Goal: Task Accomplishment & Management: Complete application form

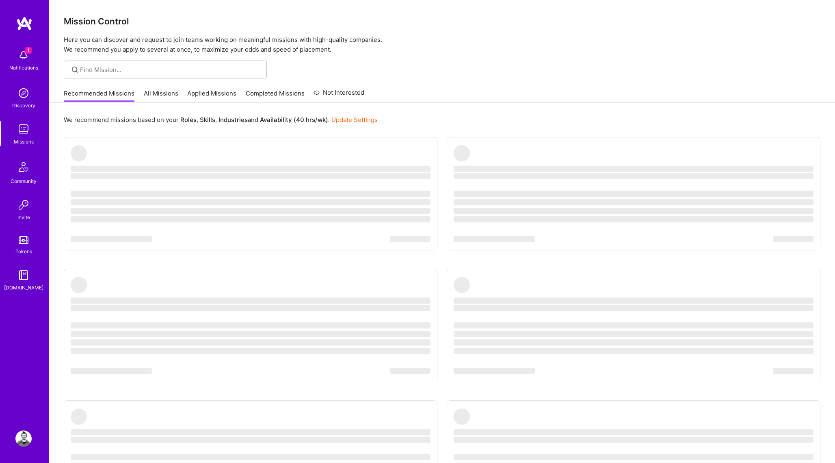
scroll to position [5, 0]
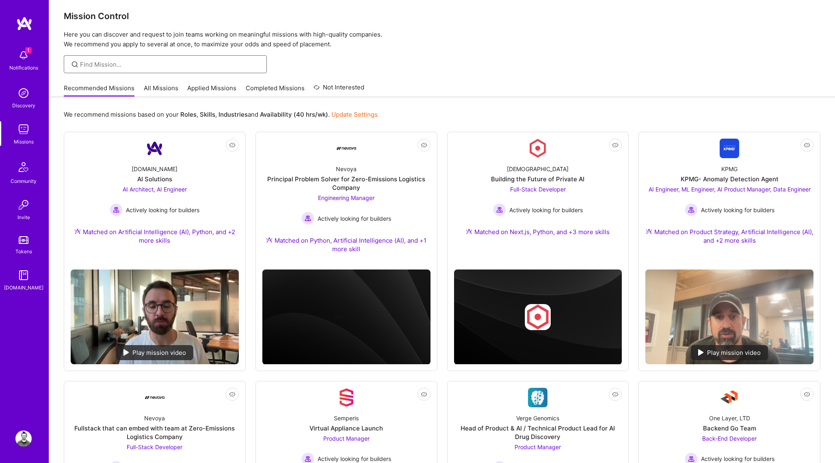
click at [164, 67] on input at bounding box center [170, 64] width 181 height 9
click at [171, 88] on link "All Missions" at bounding box center [161, 90] width 35 height 13
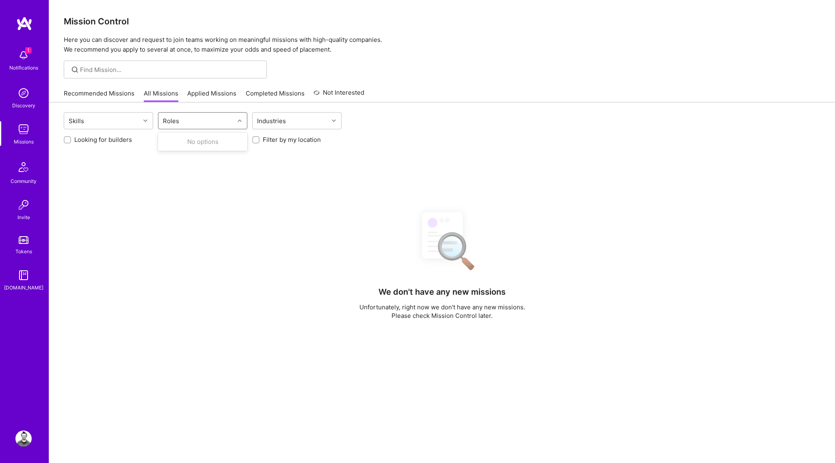
click at [233, 121] on div "Roles" at bounding box center [196, 120] width 76 height 16
click at [135, 119] on div "Skills" at bounding box center [102, 120] width 76 height 16
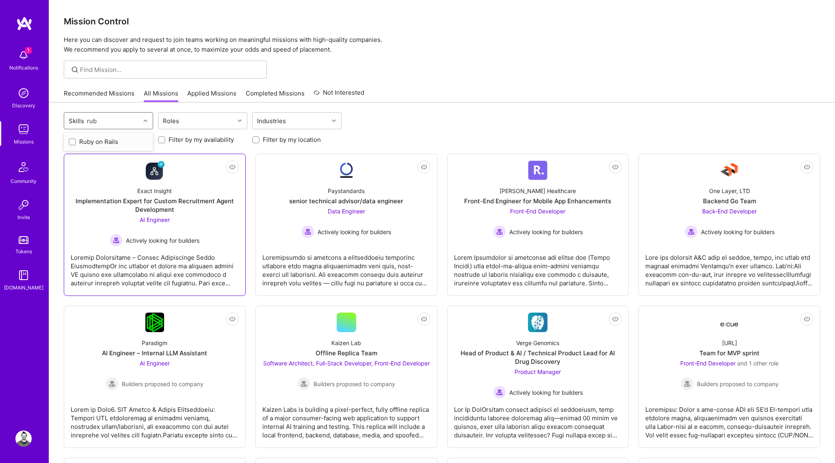
type input "ruby"
click at [106, 145] on div "Ruby on Rails" at bounding box center [109, 141] width 80 height 9
checkbox input "true"
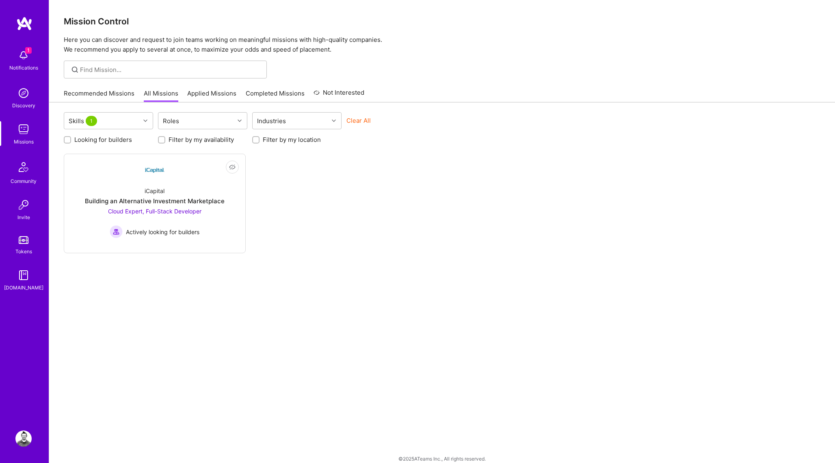
drag, startPoint x: 505, startPoint y: 118, endPoint x: 468, endPoint y: 126, distance: 38.3
click at [505, 118] on div "Skills 1 Roles Industries Clear All" at bounding box center [442, 121] width 757 height 19
click at [170, 178] on link "Not Interested iCapital Building an Alternative Investment Marketplace Cloud Ex…" at bounding box center [155, 203] width 168 height 86
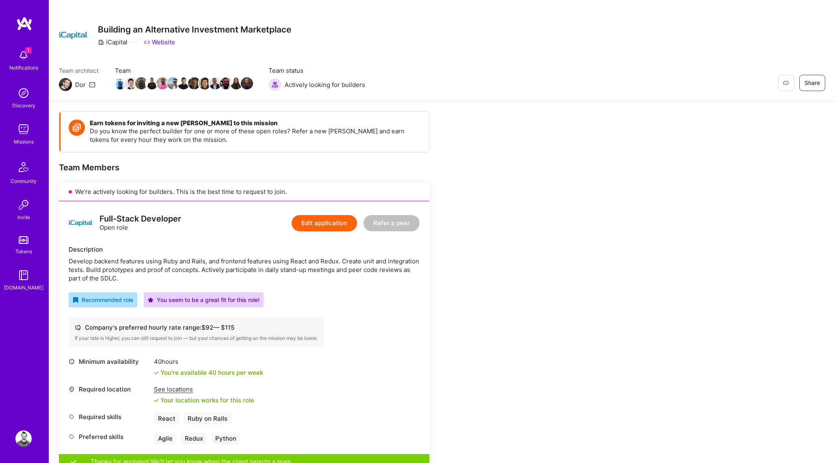
scroll to position [9, 0]
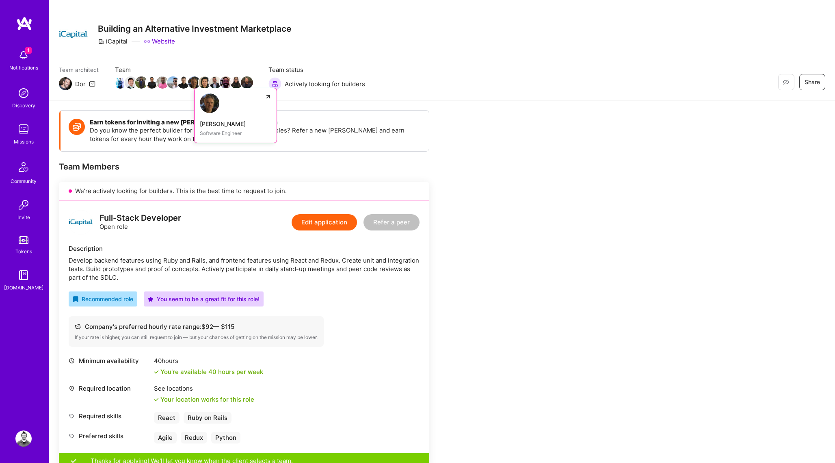
click at [194, 83] on img at bounding box center [194, 82] width 12 height 12
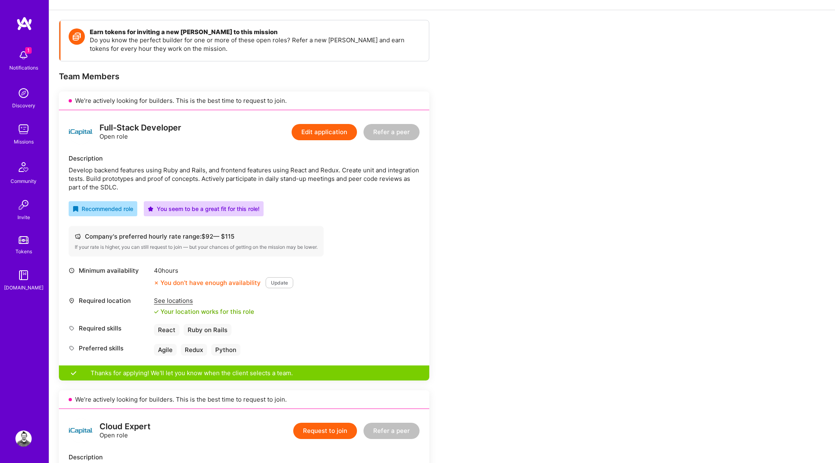
scroll to position [100, 0]
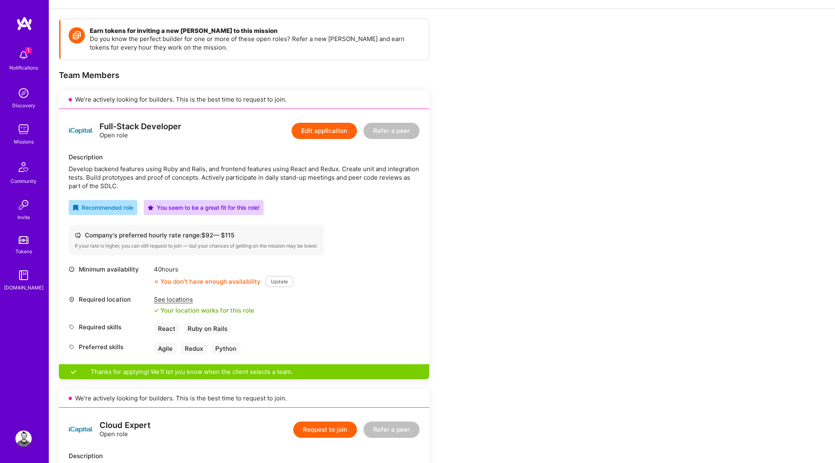
click at [274, 280] on button "Update" at bounding box center [280, 281] width 28 height 11
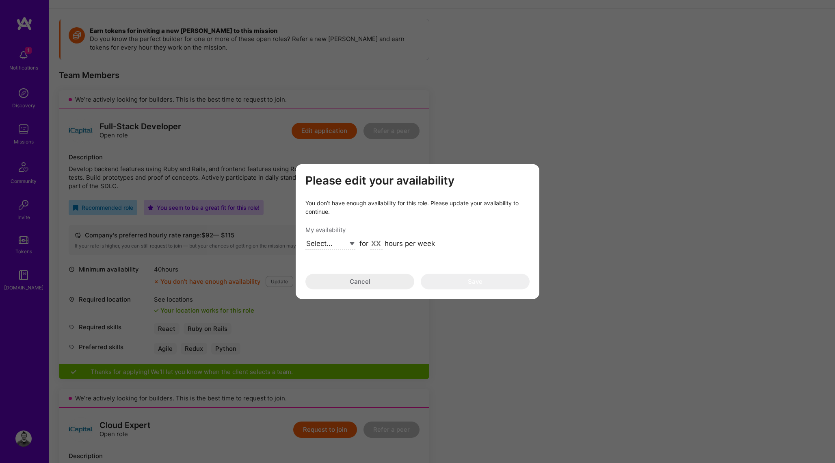
click at [336, 243] on select "Select... Right Now Future Date Not Available" at bounding box center [330, 243] width 50 height 11
select select "Right Now"
click at [379, 244] on input "modal" at bounding box center [376, 244] width 12 height 11
type input "40"
click at [476, 282] on button "Save" at bounding box center [475, 281] width 109 height 15
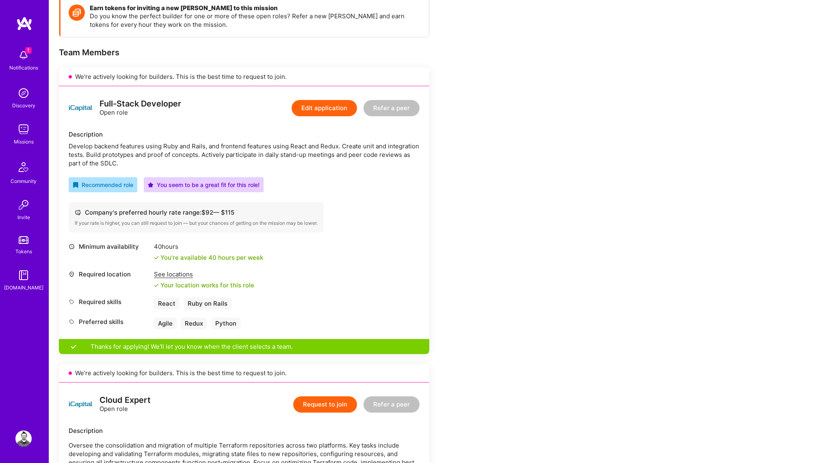
scroll to position [119, 0]
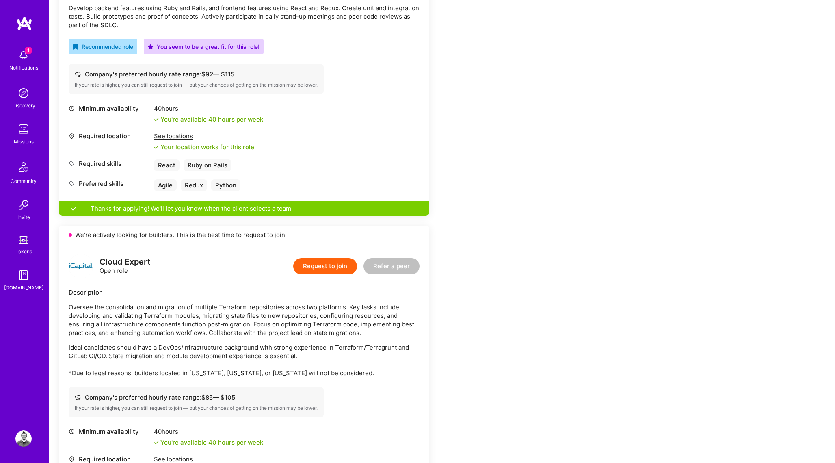
scroll to position [276, 0]
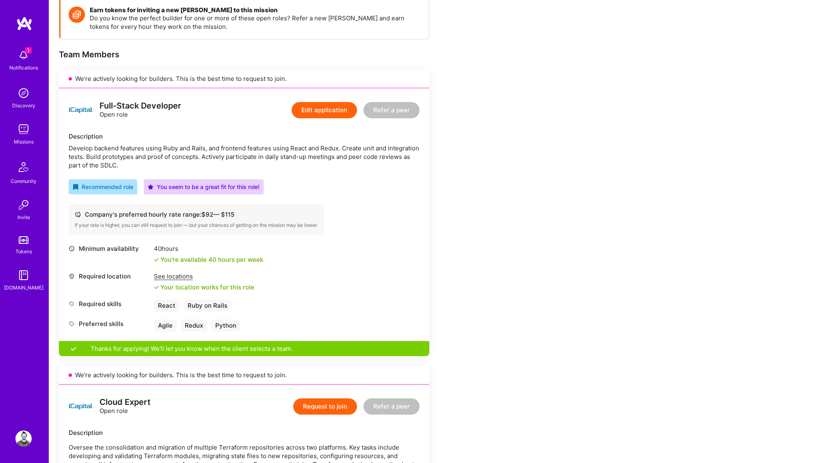
scroll to position [0, 0]
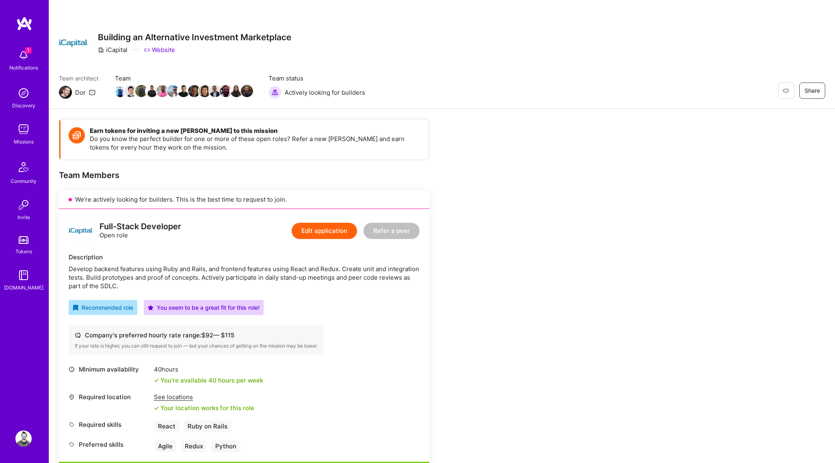
click at [221, 306] on div "You seem to be a great fit for this role!" at bounding box center [204, 307] width 112 height 9
